Goal: Use online tool/utility: Utilize a website feature to perform a specific function

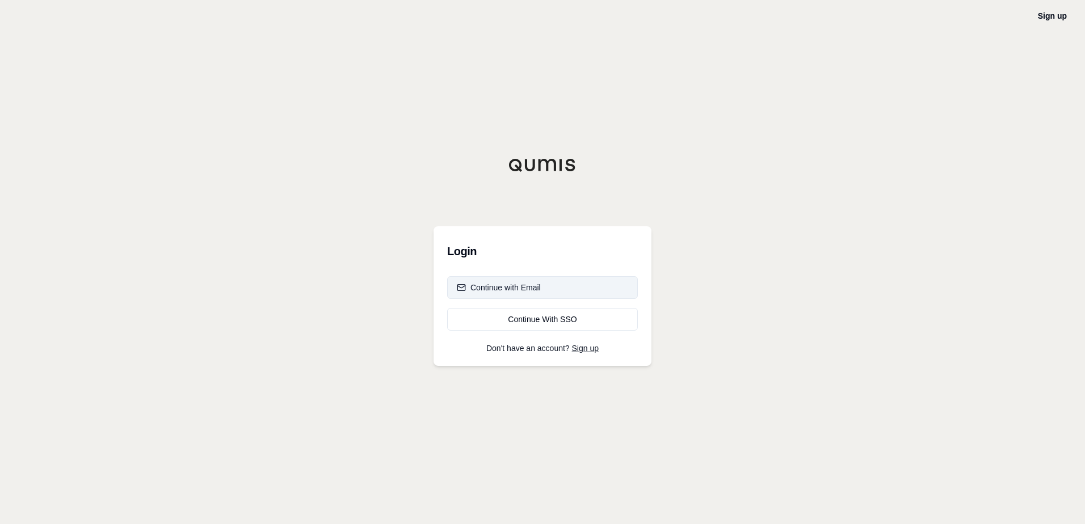
click at [533, 294] on button "Continue with Email" at bounding box center [542, 287] width 191 height 23
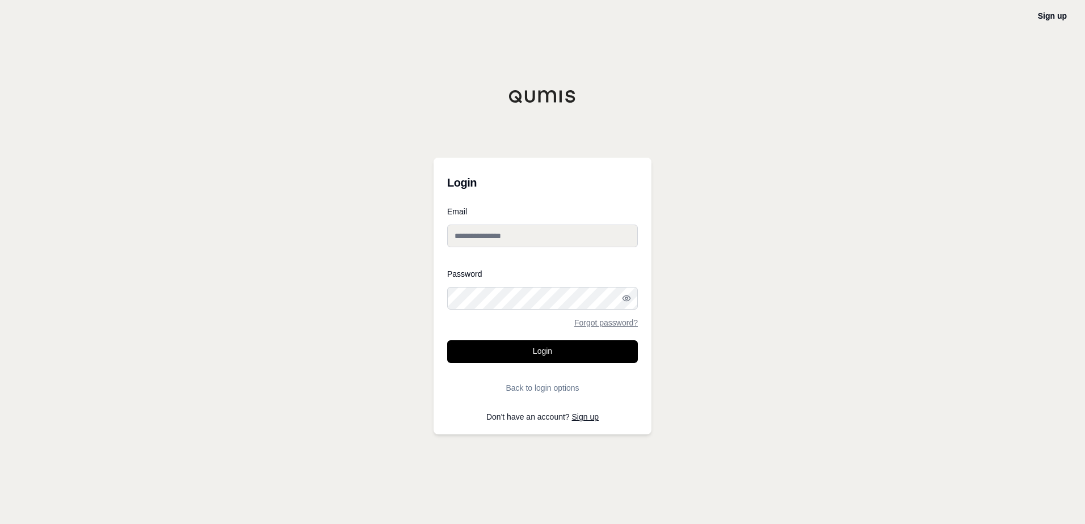
click at [511, 230] on input "Email" at bounding box center [542, 236] width 191 height 23
click at [484, 227] on input "Email" at bounding box center [542, 236] width 191 height 23
paste input "**********"
type input "**********"
click at [494, 347] on button "Login" at bounding box center [542, 352] width 191 height 23
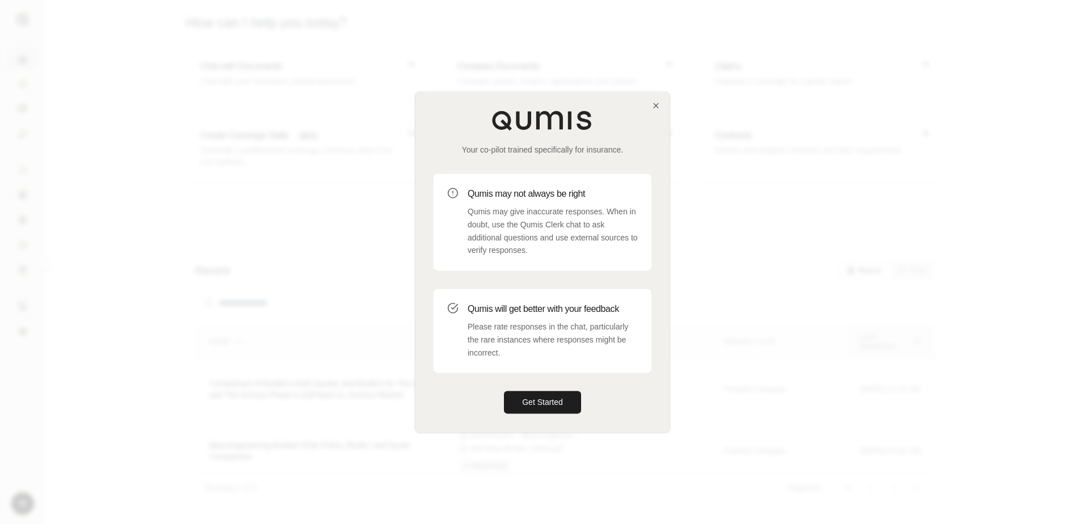
drag, startPoint x: 557, startPoint y: 400, endPoint x: 574, endPoint y: 375, distance: 29.9
click at [558, 398] on button "Get Started" at bounding box center [542, 403] width 77 height 23
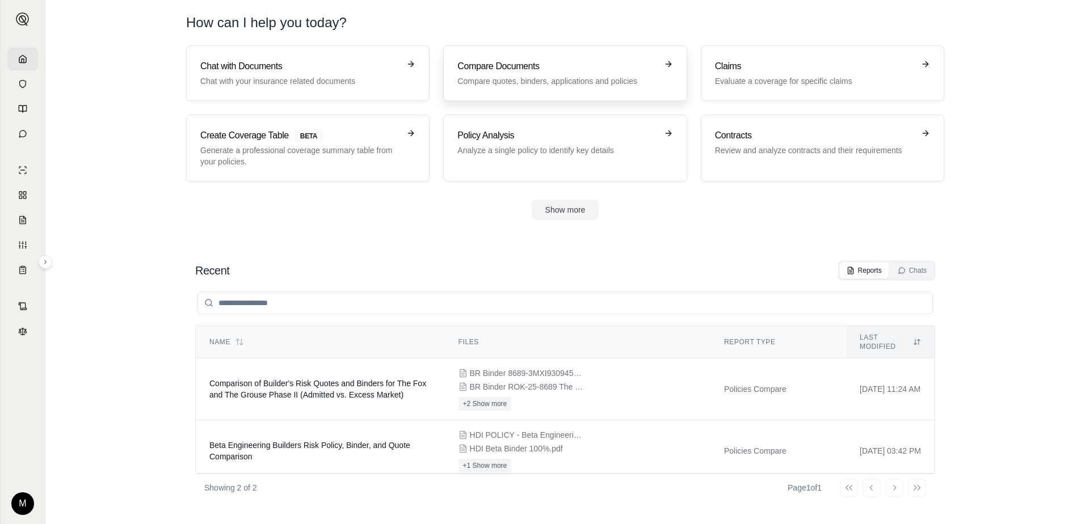
click at [578, 72] on h3 "Compare Documents" at bounding box center [556, 67] width 199 height 14
click at [568, 213] on button "Show more" at bounding box center [566, 210] width 68 height 20
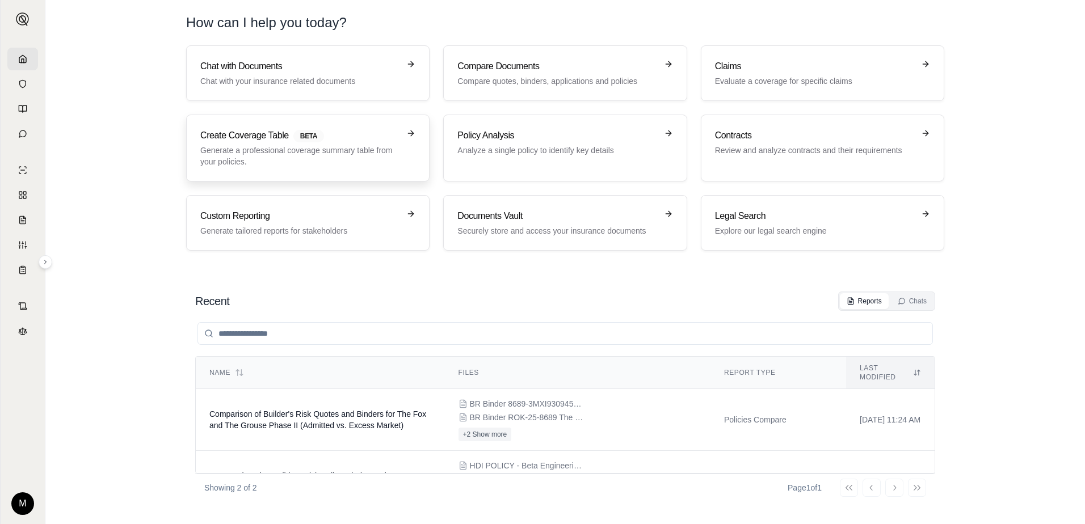
click at [302, 170] on link "Create Coverage Table BETA Generate a professional coverage summary table from …" at bounding box center [307, 148] width 243 height 67
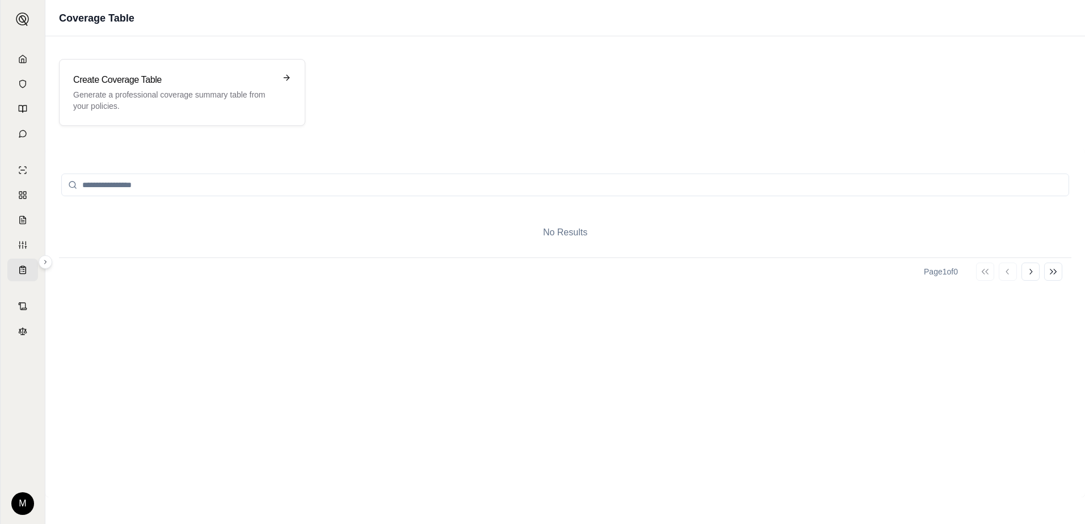
click at [206, 194] on input "search" at bounding box center [565, 185] width 1008 height 23
click at [257, 102] on p "Generate a professional coverage summary table from your policies." at bounding box center [174, 100] width 202 height 23
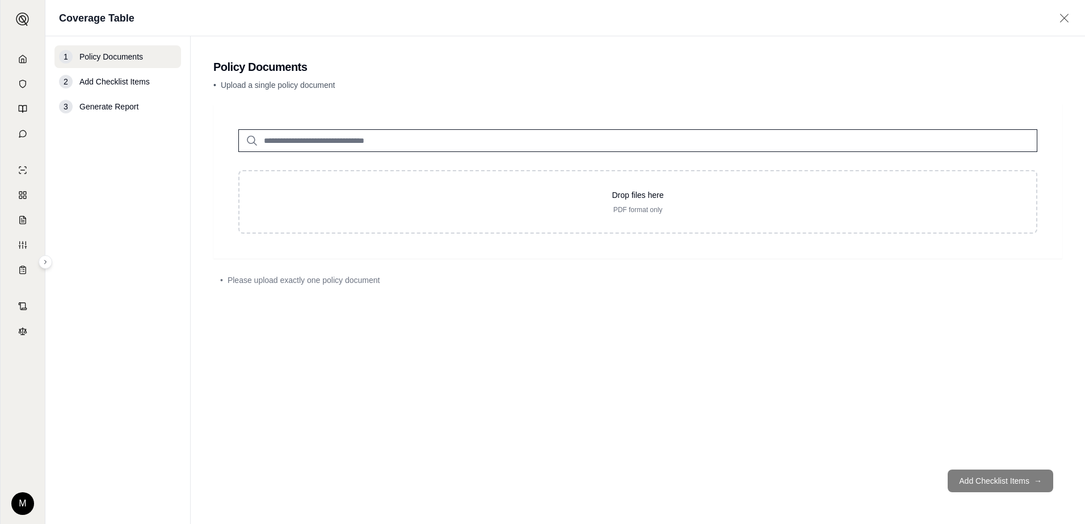
click at [341, 149] on input "search" at bounding box center [637, 140] width 799 height 23
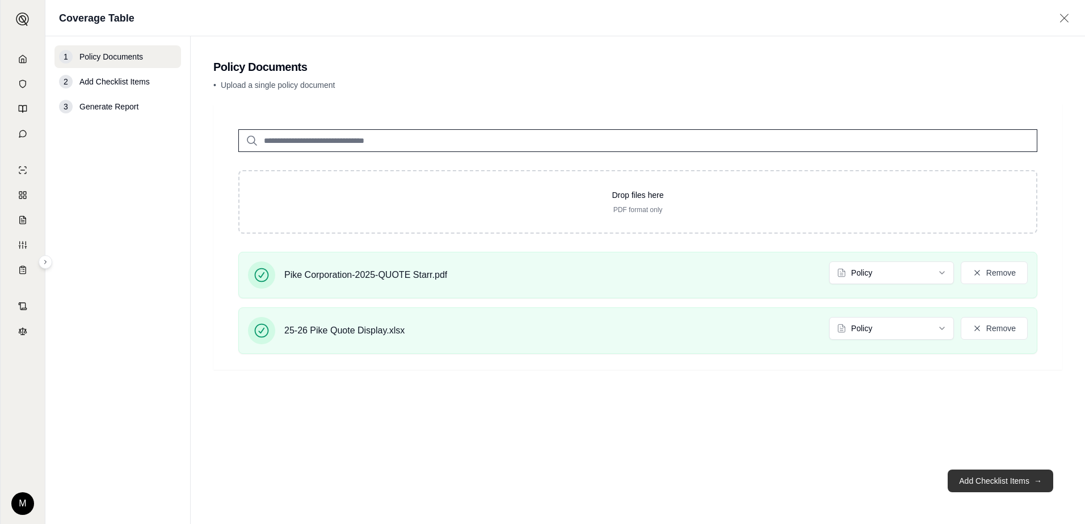
click at [1017, 486] on button "Add Checklist Items →" at bounding box center [1001, 481] width 106 height 23
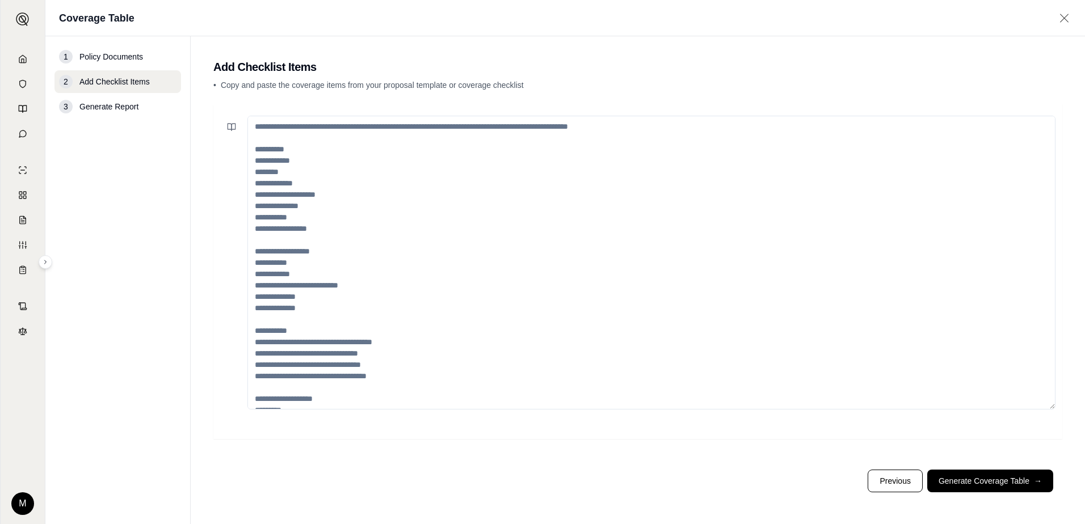
click at [447, 279] on textarea at bounding box center [651, 263] width 808 height 294
click at [299, 173] on textarea at bounding box center [651, 263] width 808 height 294
click at [342, 170] on textarea at bounding box center [651, 263] width 808 height 294
click at [336, 159] on textarea at bounding box center [651, 263] width 808 height 294
click at [297, 140] on textarea at bounding box center [651, 263] width 808 height 294
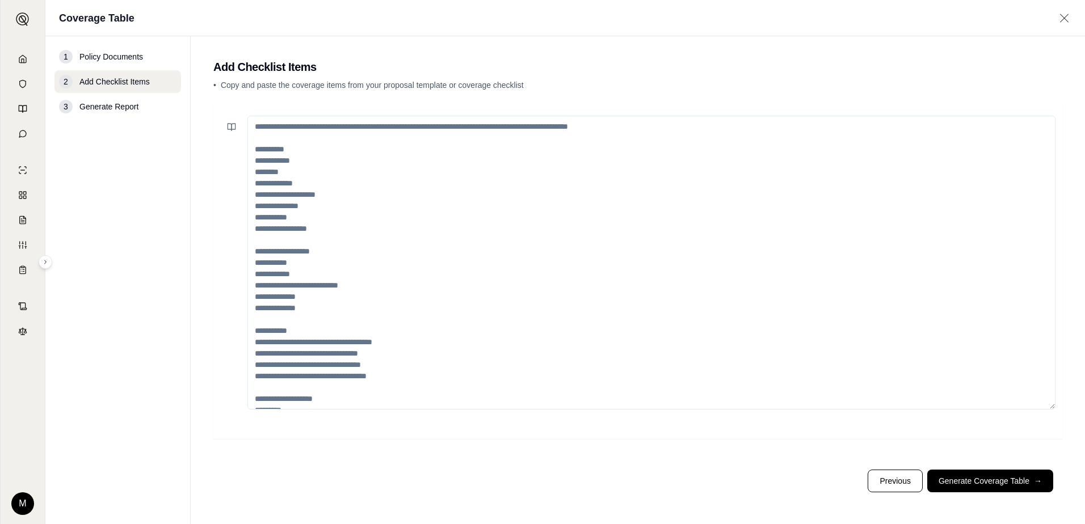
paste textarea "**********"
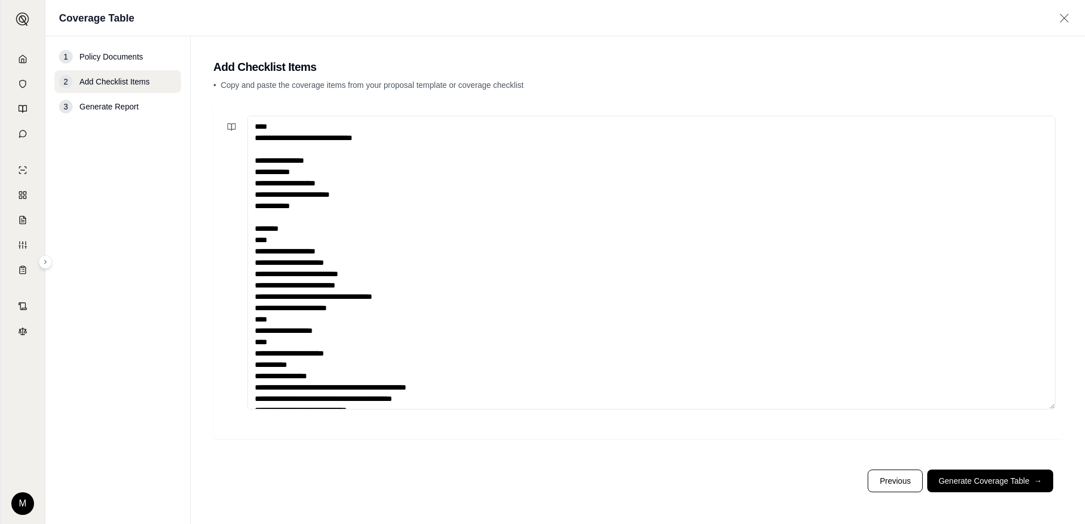
click at [354, 125] on textarea at bounding box center [651, 263] width 808 height 294
drag, startPoint x: 391, startPoint y: 143, endPoint x: 249, endPoint y: 119, distance: 144.0
click at [249, 119] on textarea at bounding box center [651, 263] width 808 height 294
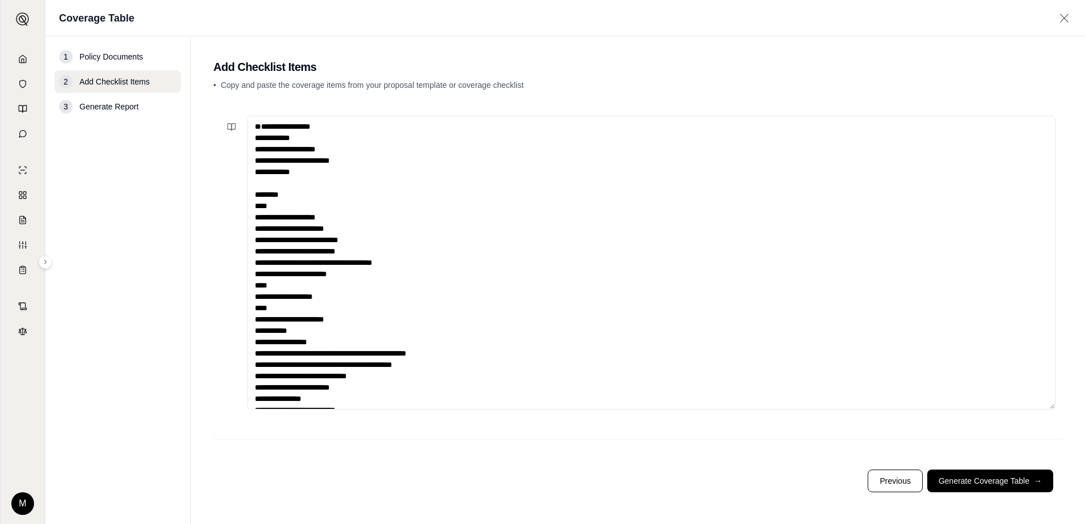
drag, startPoint x: 343, startPoint y: 153, endPoint x: 251, endPoint y: 150, distance: 92.0
click at [251, 150] on textarea at bounding box center [651, 263] width 808 height 294
click at [311, 180] on textarea at bounding box center [651, 263] width 808 height 294
type textarea "**********"
click at [1019, 484] on button "Generate Coverage Table →" at bounding box center [990, 481] width 126 height 23
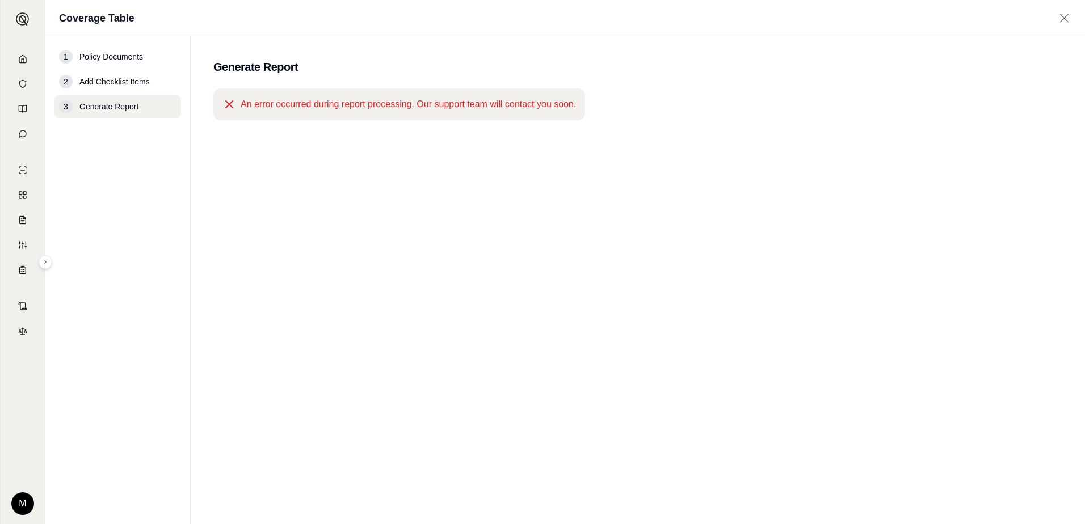
click at [227, 110] on icon at bounding box center [229, 105] width 14 height 14
click at [229, 106] on icon at bounding box center [229, 105] width 14 height 14
click at [229, 99] on icon at bounding box center [229, 105] width 14 height 14
drag, startPoint x: 165, startPoint y: 106, endPoint x: 149, endPoint y: 97, distance: 18.0
click at [164, 106] on div "3 Generate Report" at bounding box center [117, 106] width 127 height 23
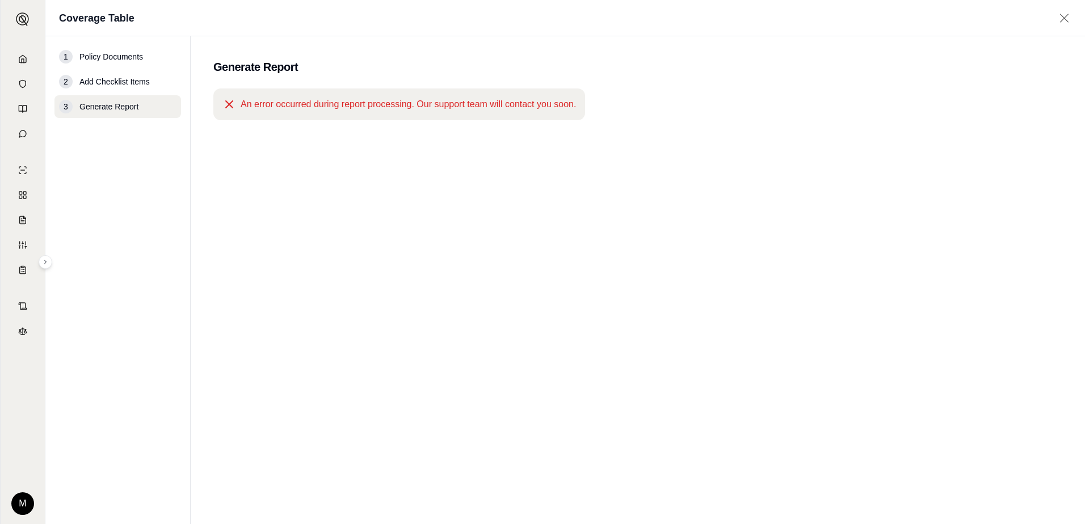
click at [139, 75] on div "2 Add Checklist Items" at bounding box center [117, 81] width 127 height 23
click at [125, 60] on span "Policy Documents" at bounding box center [111, 56] width 64 height 11
click at [22, 61] on icon at bounding box center [22, 58] width 9 height 9
